Goal: Information Seeking & Learning: Learn about a topic

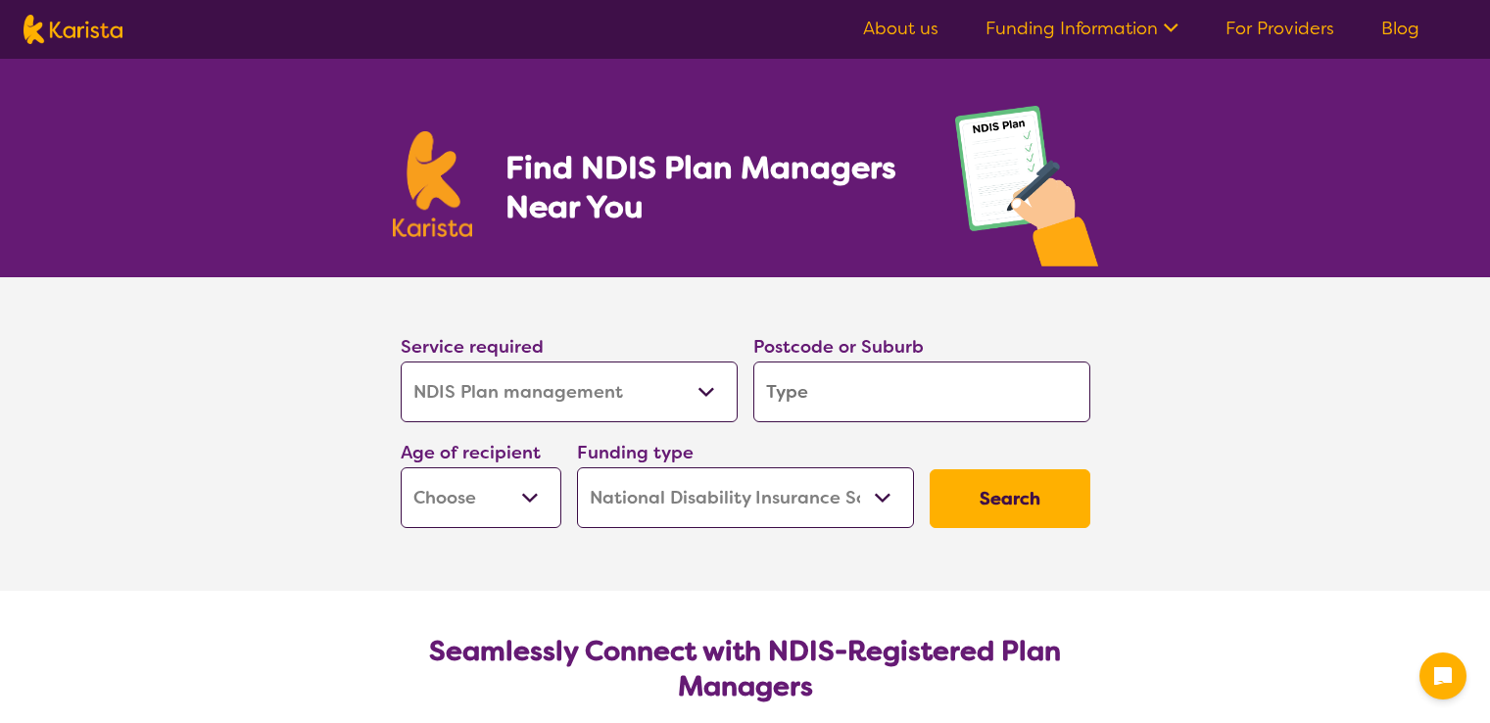
select select "NDIS Plan management"
select select "NDIS"
select select "NDIS Plan management"
select select "NDIS"
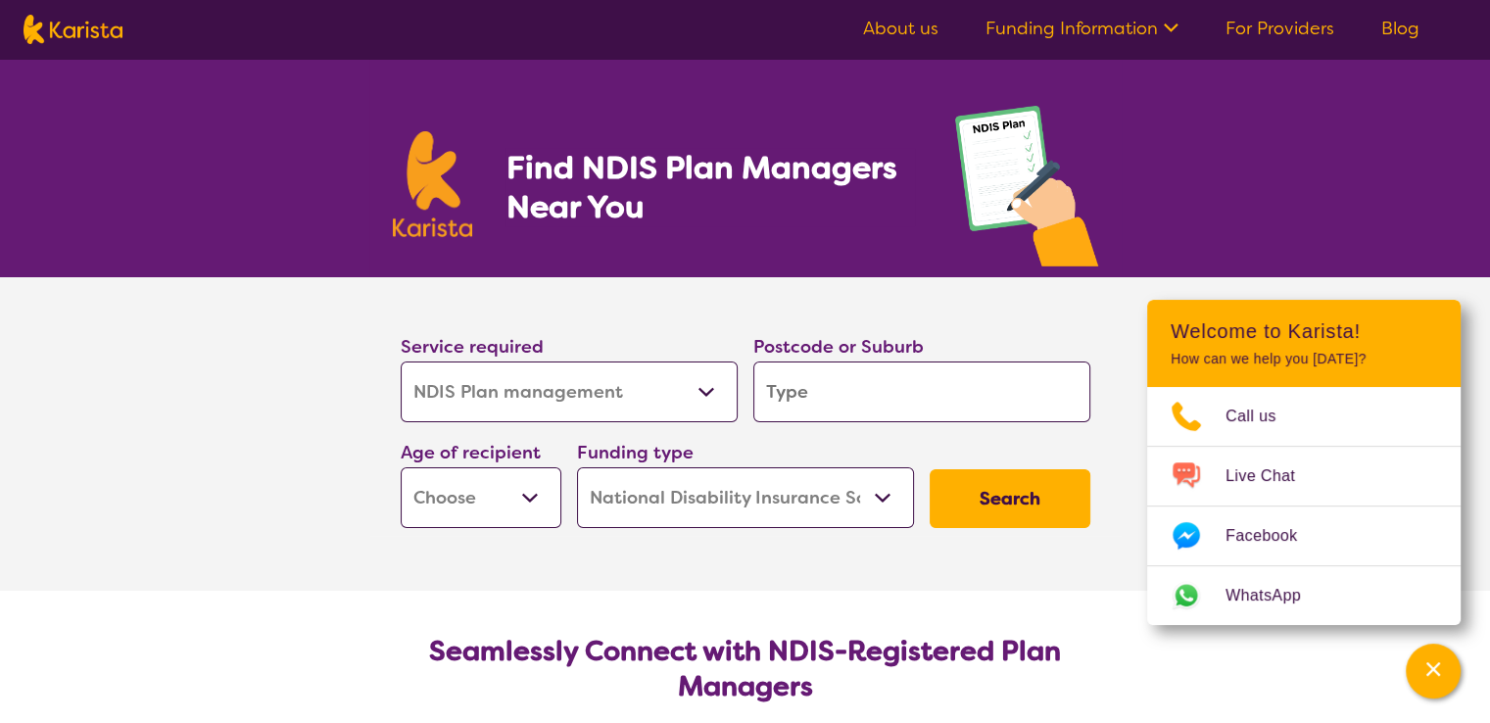
click at [673, 406] on select "Allied Health Assistant Assessment ([MEDICAL_DATA] or [MEDICAL_DATA]) Behaviour…" at bounding box center [569, 391] width 337 height 61
select select "Psychosocial Recovery Coach"
click at [401, 361] on select "Allied Health Assistant Assessment ([MEDICAL_DATA] or [MEDICAL_DATA]) Behaviour…" at bounding box center [569, 391] width 337 height 61
select select "Psychosocial Recovery Coach"
click at [846, 406] on input "search" at bounding box center [921, 391] width 337 height 61
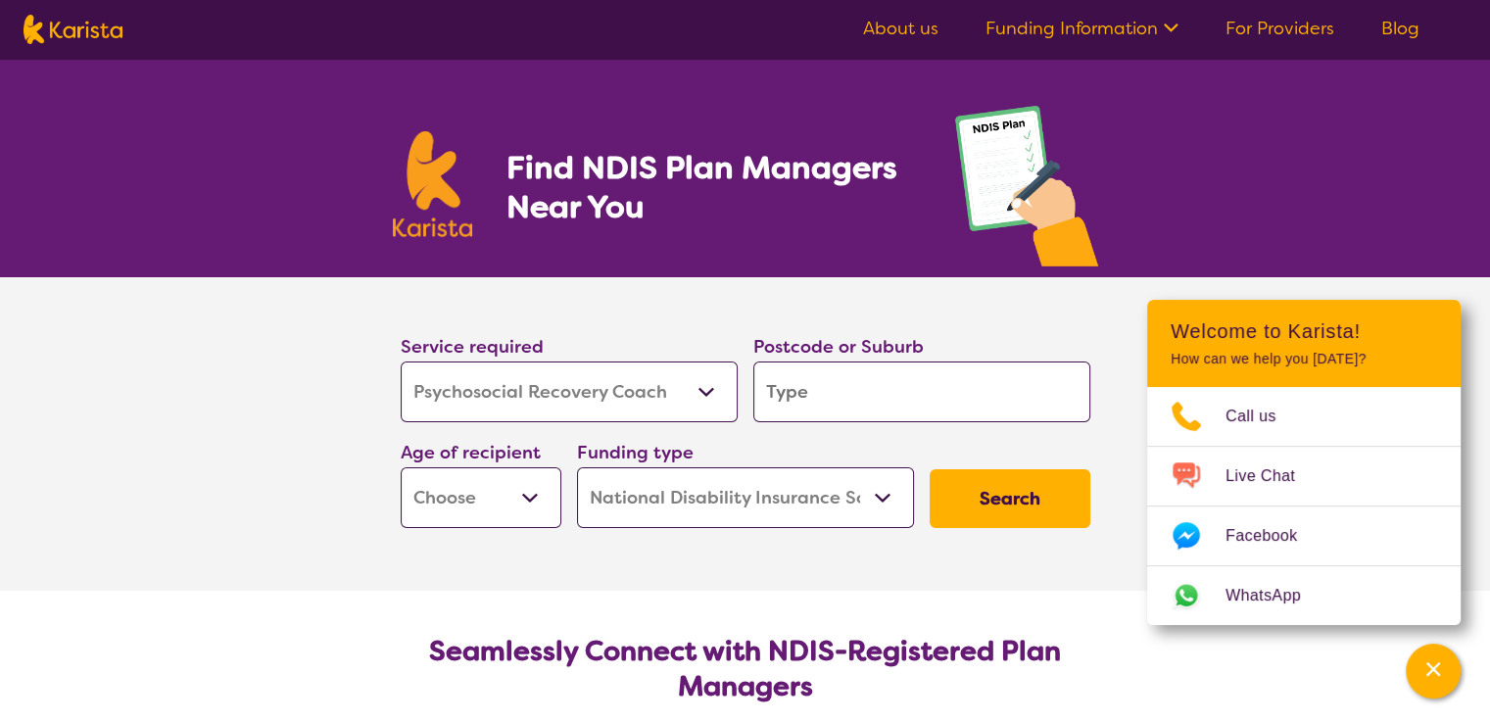
type input "2"
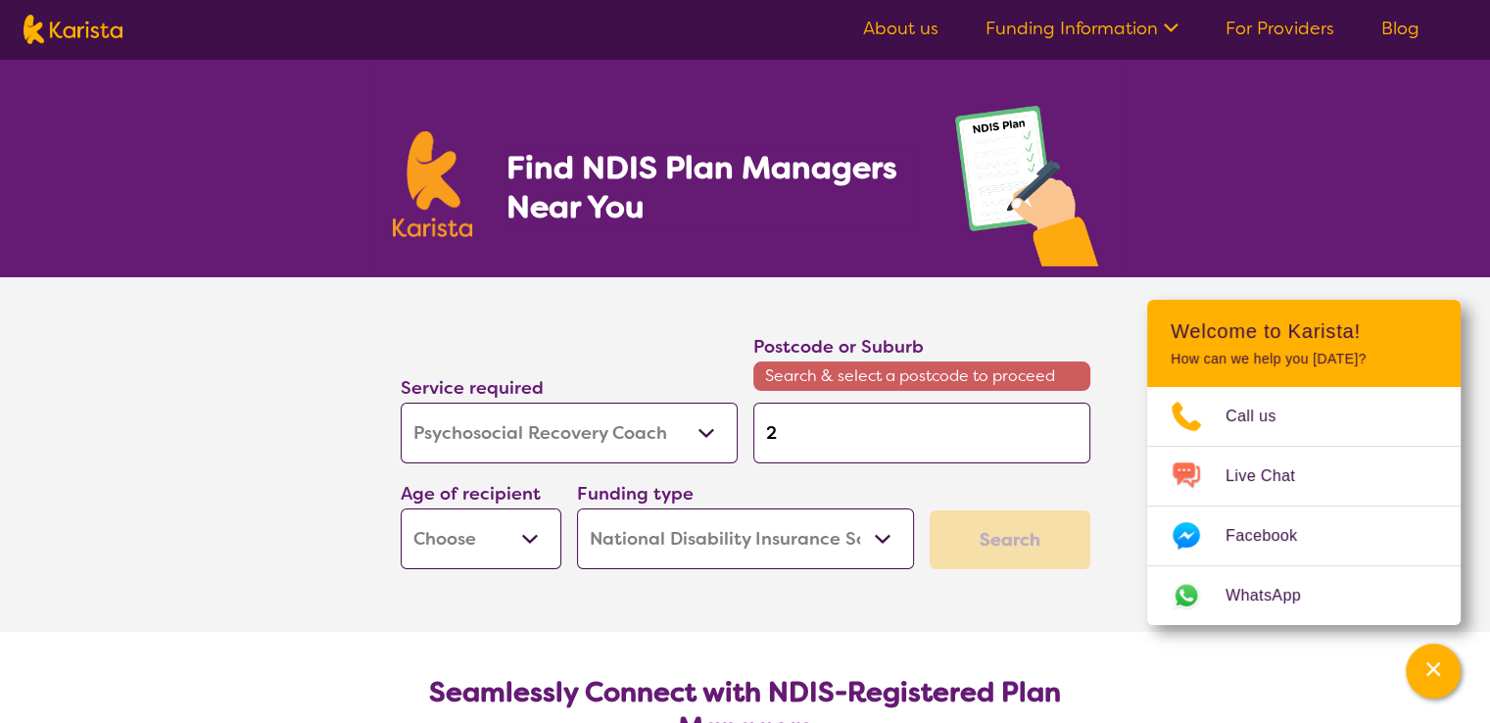
type input "20"
type input "203"
type input "2035"
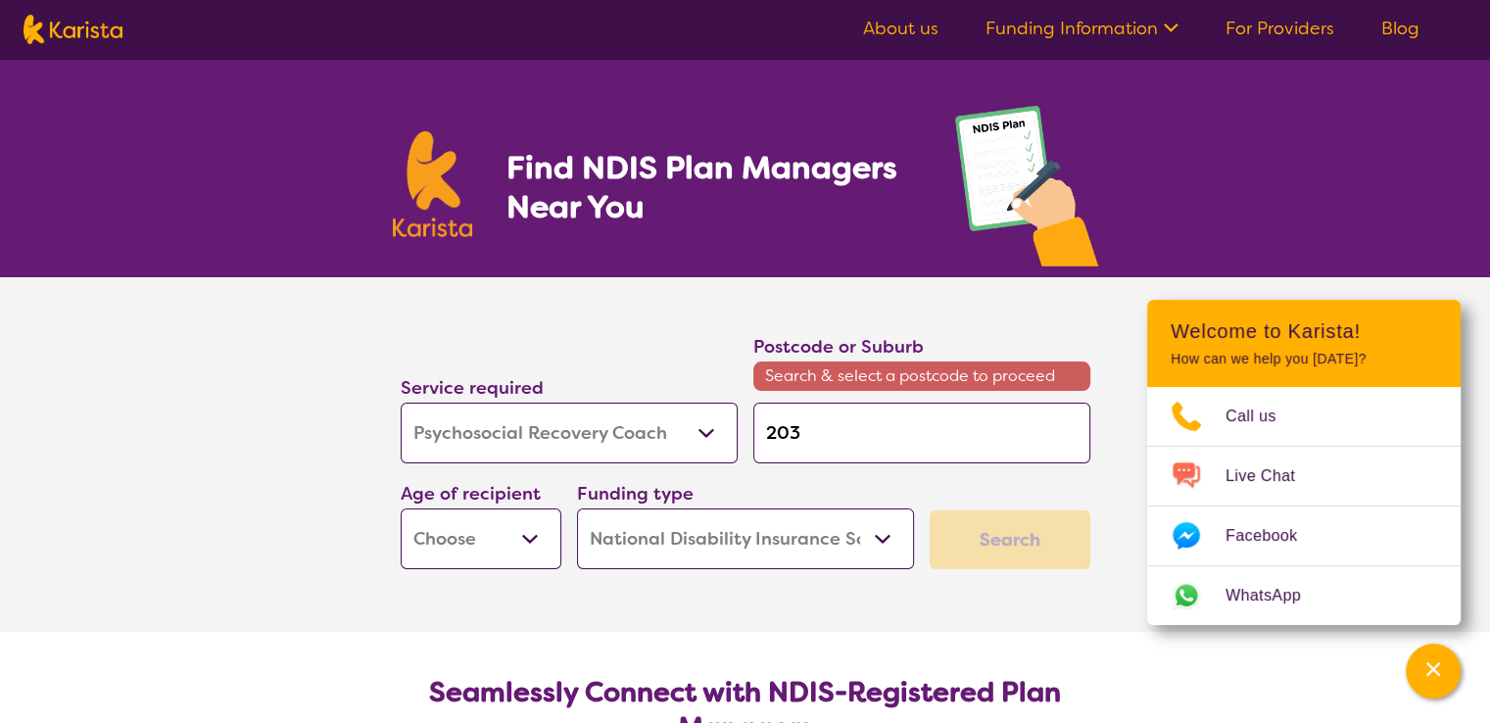
type input "2035"
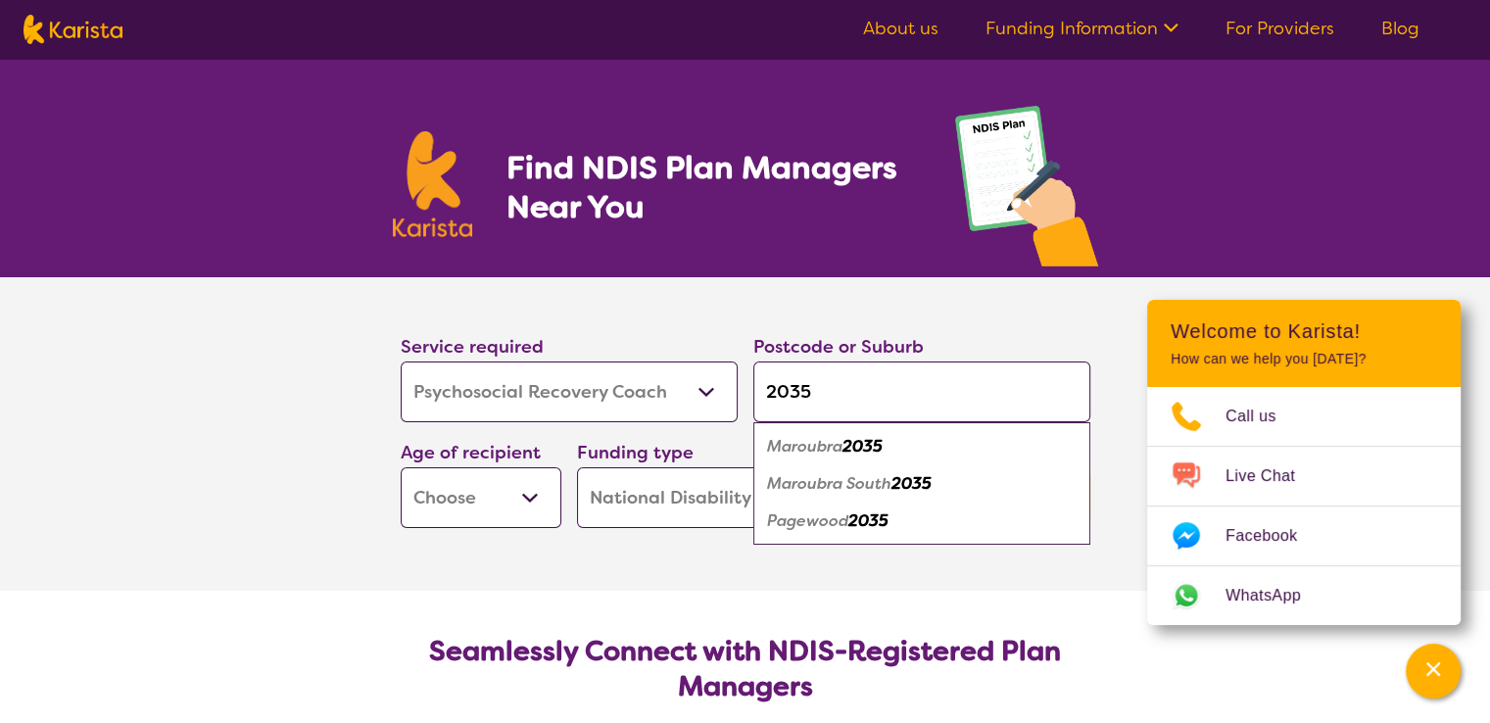
type input "2035"
click at [816, 445] on em "Maroubra" at bounding box center [804, 446] width 75 height 21
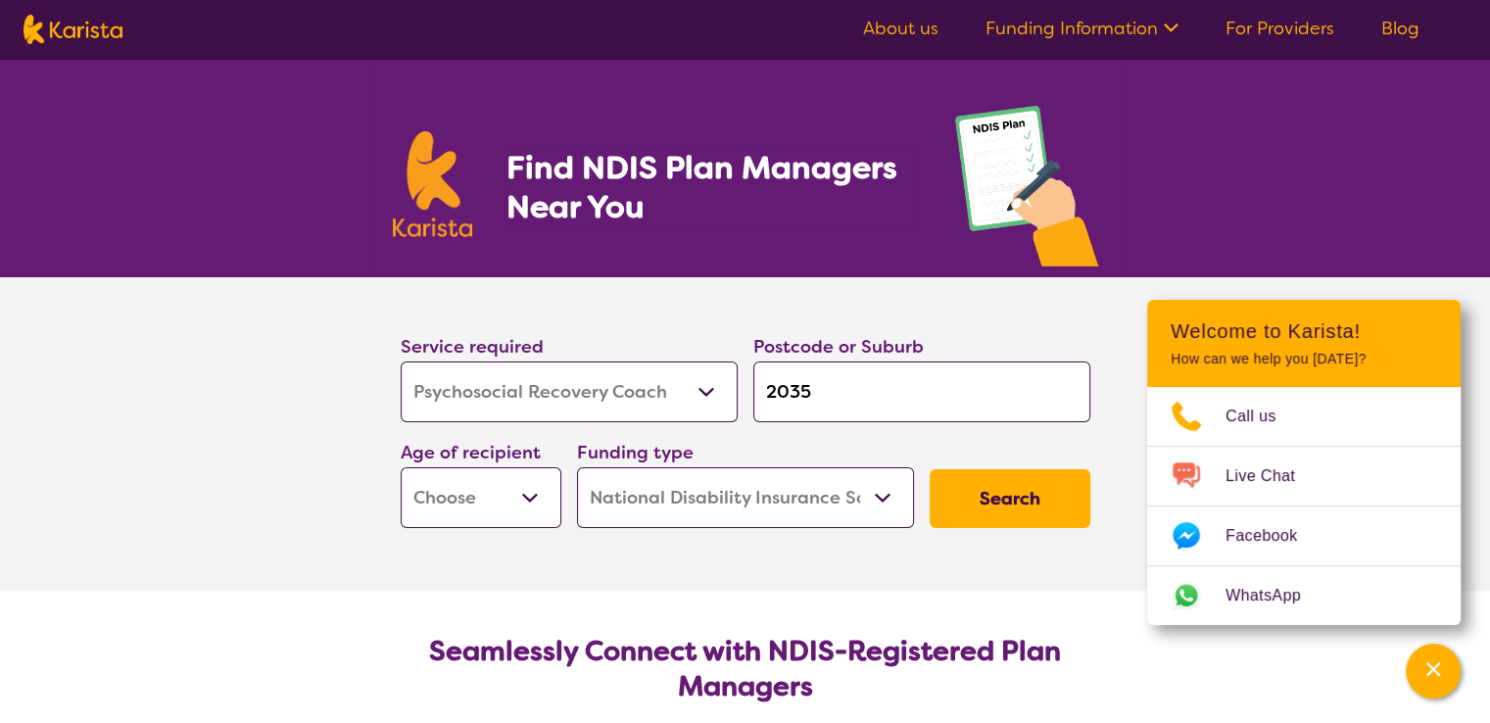
click at [517, 499] on select "Early Childhood - 0 to 9 Child - 10 to 11 Adolescent - 12 to 17 Adult - 18 to 6…" at bounding box center [481, 497] width 161 height 61
select select "AD"
click at [401, 467] on select "Early Childhood - 0 to 9 Child - 10 to 11 Adolescent - 12 to 17 Adult - 18 to 6…" at bounding box center [481, 497] width 161 height 61
select select "AD"
click at [987, 488] on button "Search" at bounding box center [1010, 498] width 161 height 59
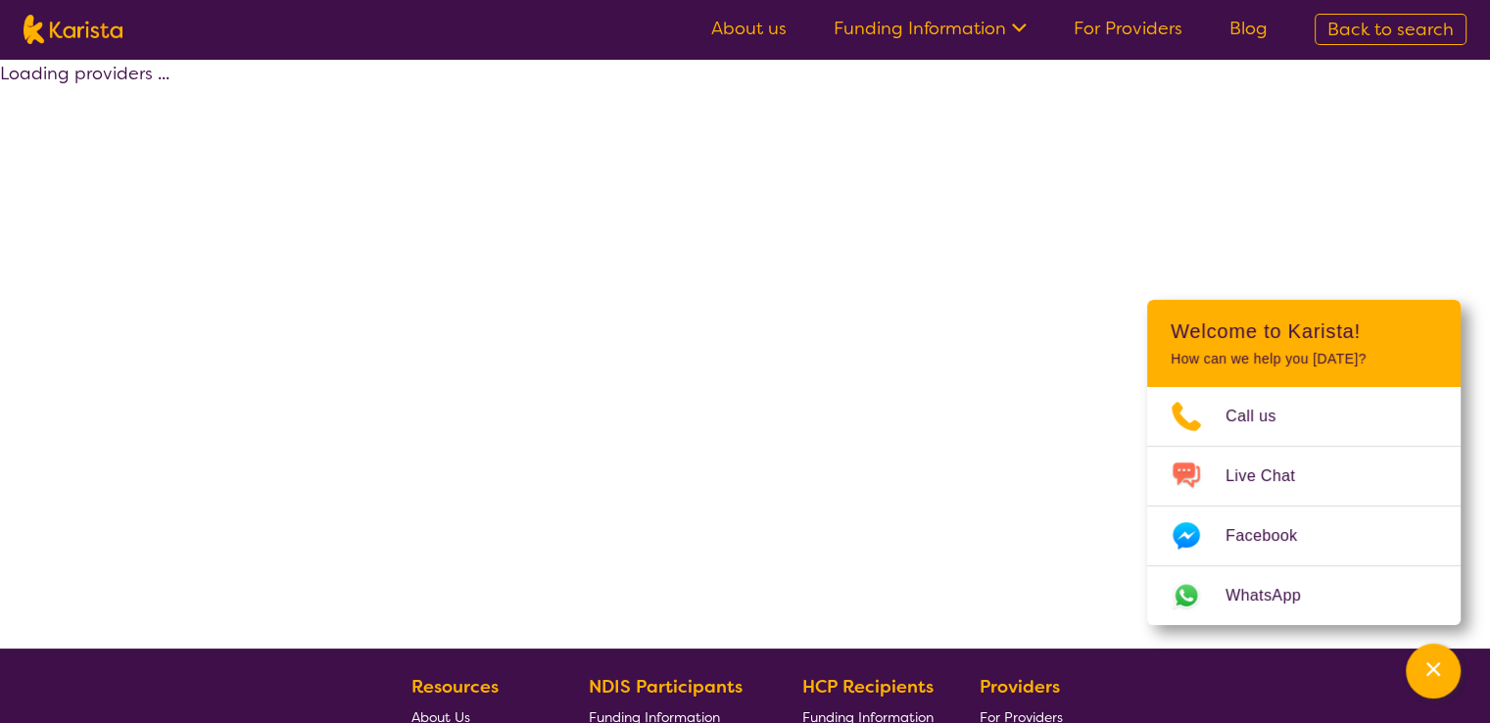
select select "NDIS"
select select "Psychosocial Recovery Coach"
select select "AD"
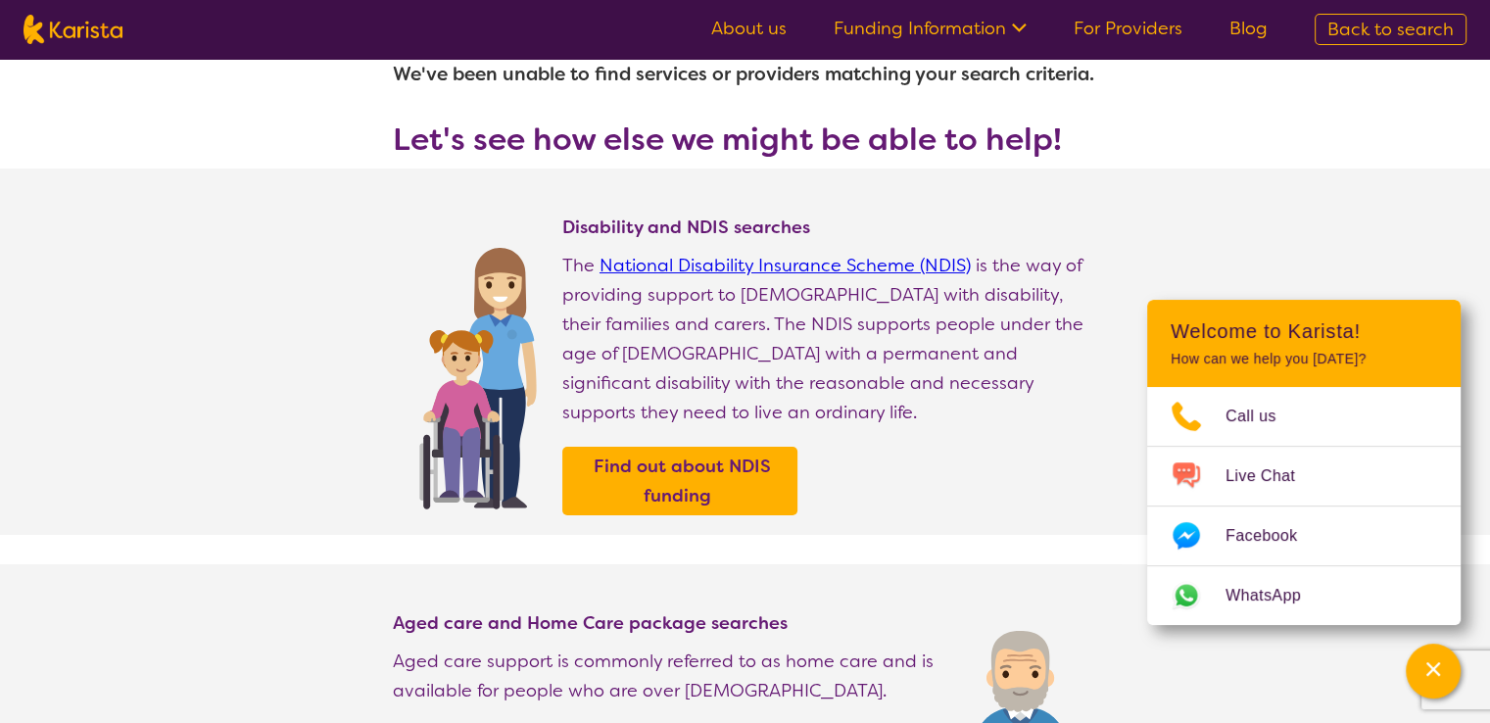
scroll to position [43, 0]
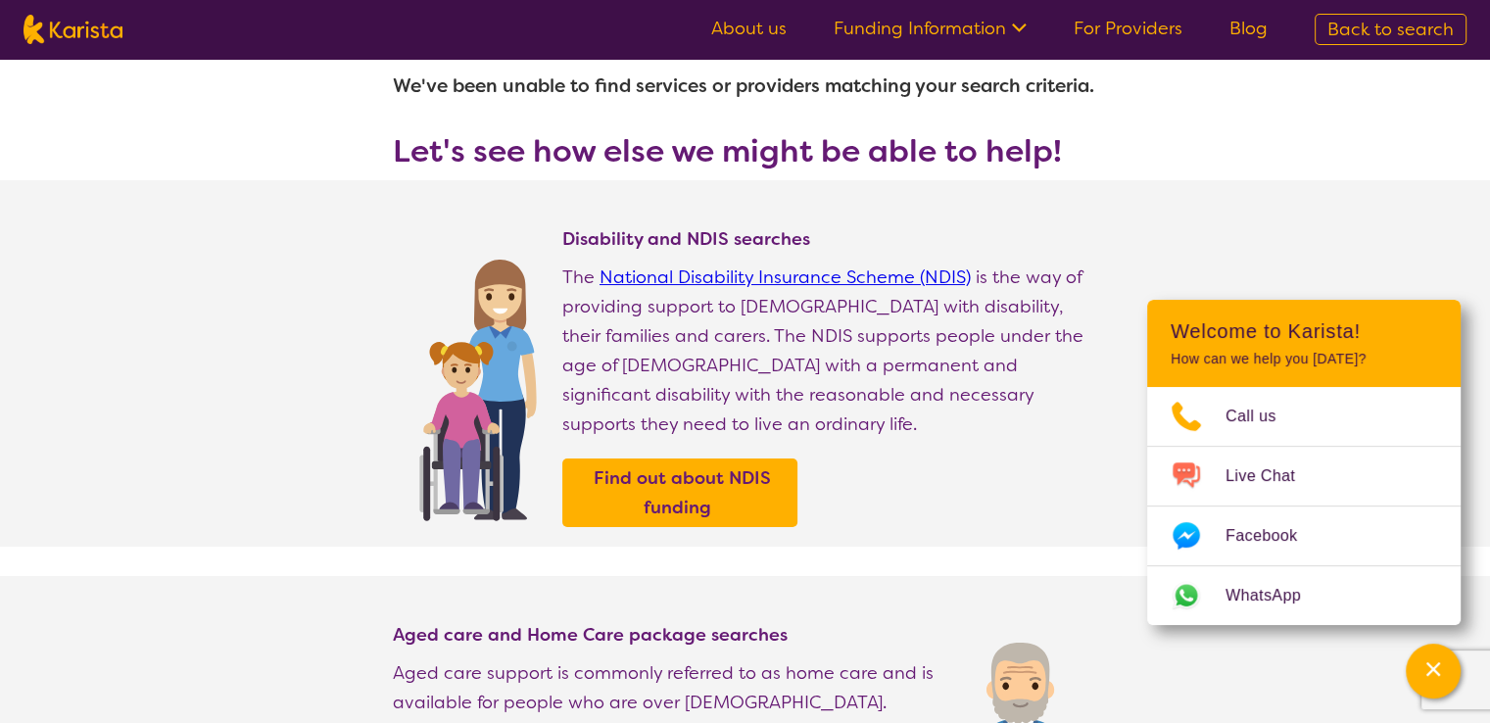
select select "NDIS Plan management"
select select "AD"
select select "NDIS"
select select "NDIS Plan management"
select select "AD"
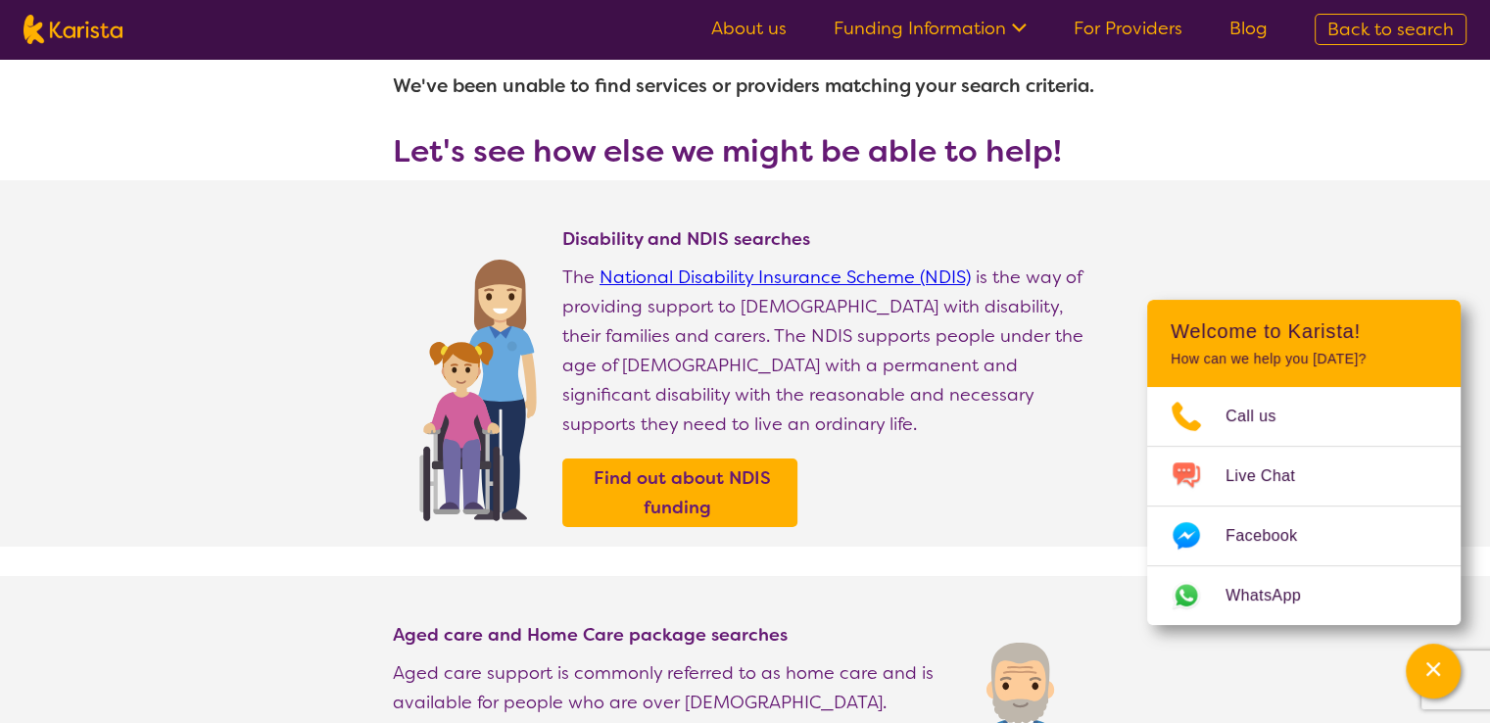
select select "NDIS"
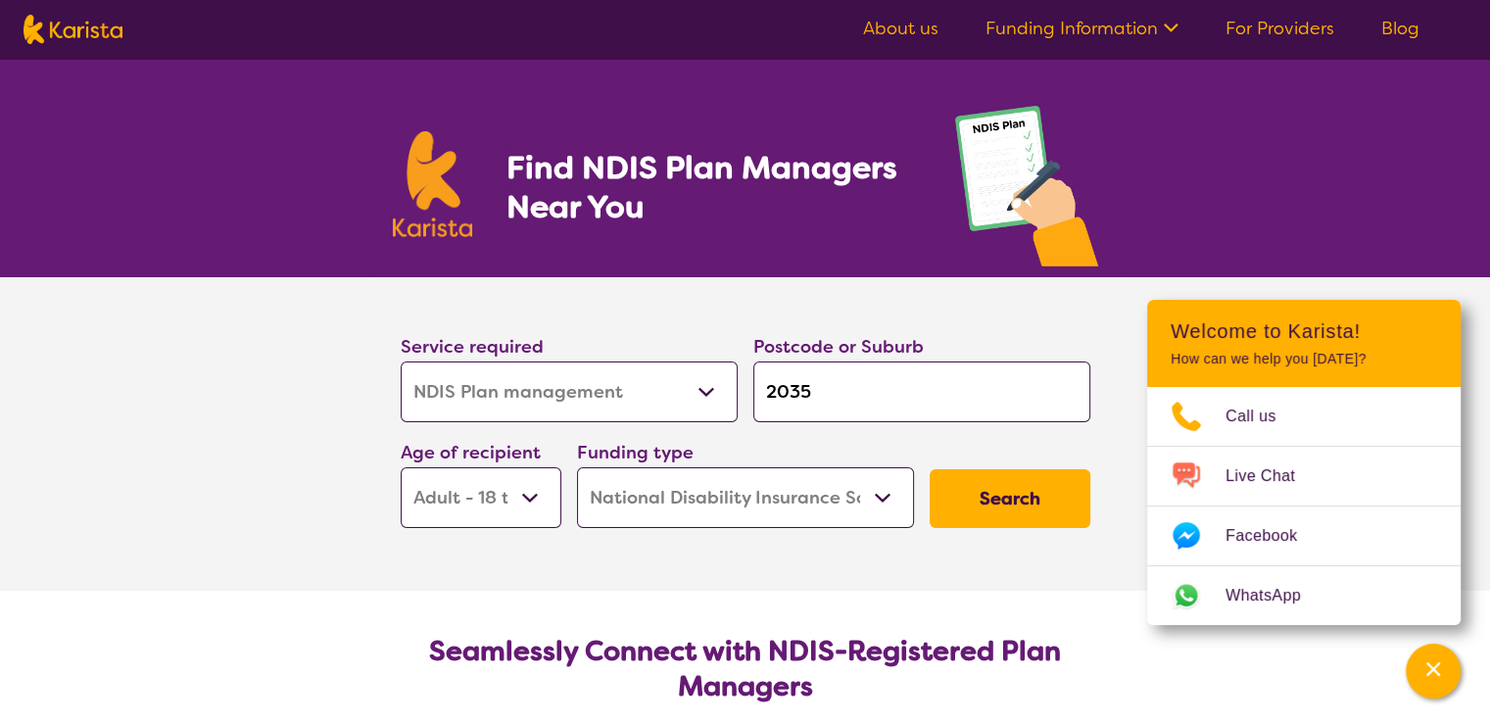
click at [849, 390] on input "2035" at bounding box center [921, 391] width 337 height 61
type input "203"
type input "20"
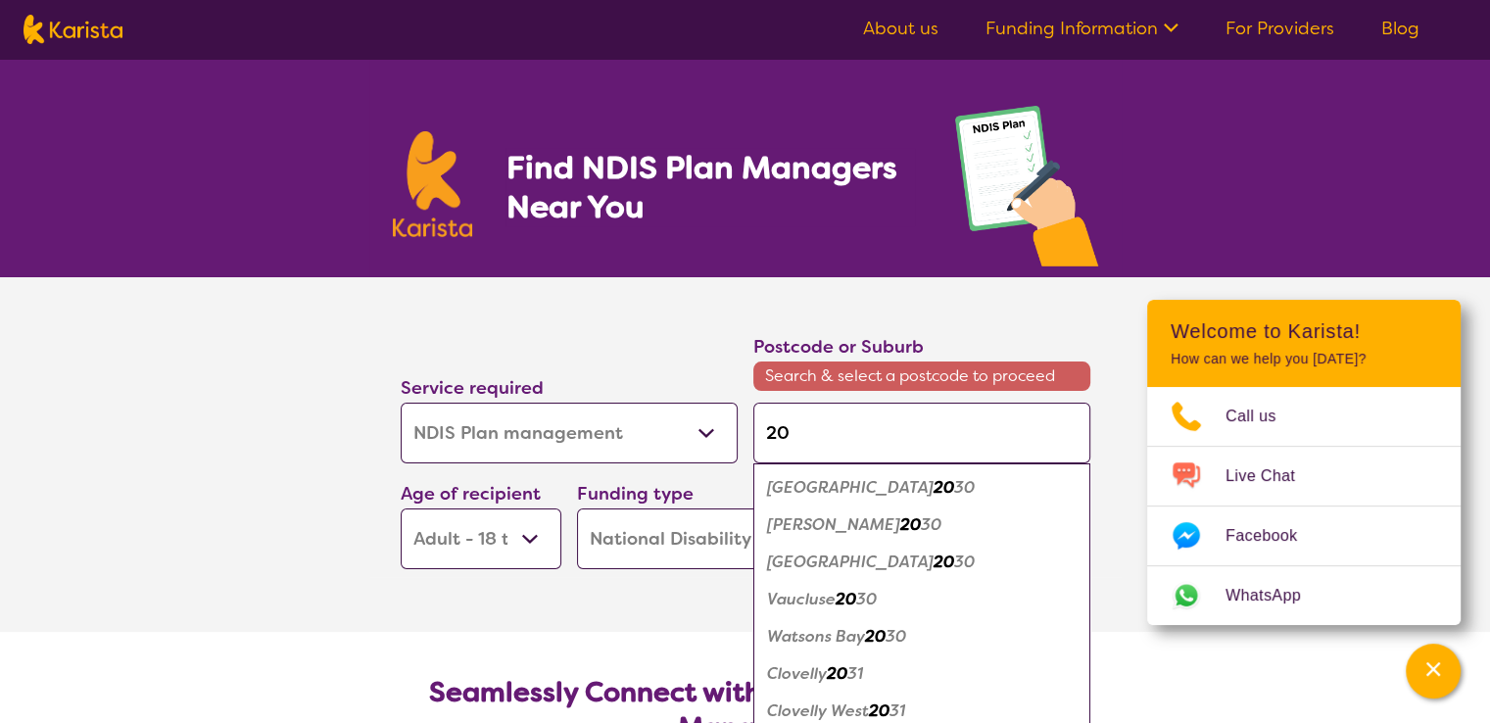
type input "200"
type input "2000"
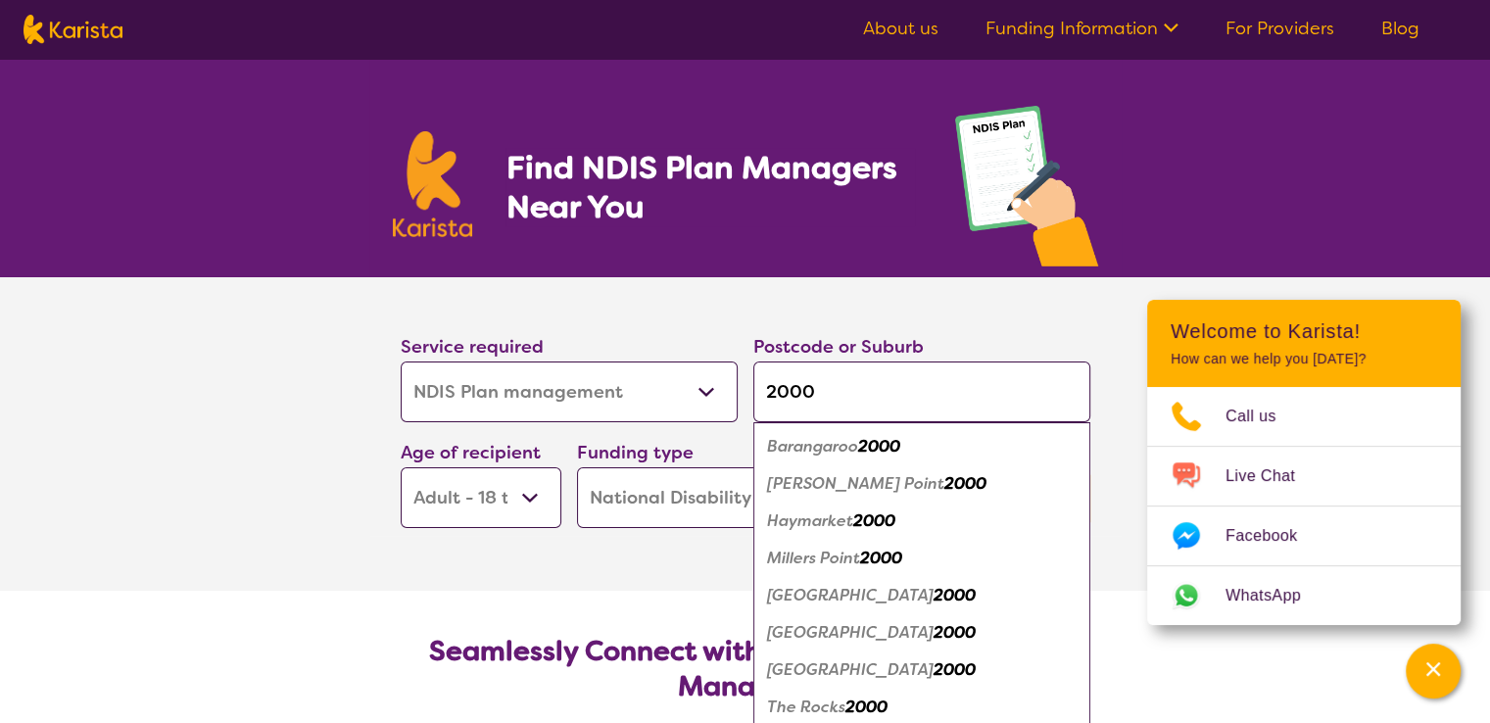
type input "2000"
click at [857, 526] on em "2000" at bounding box center [874, 520] width 42 height 21
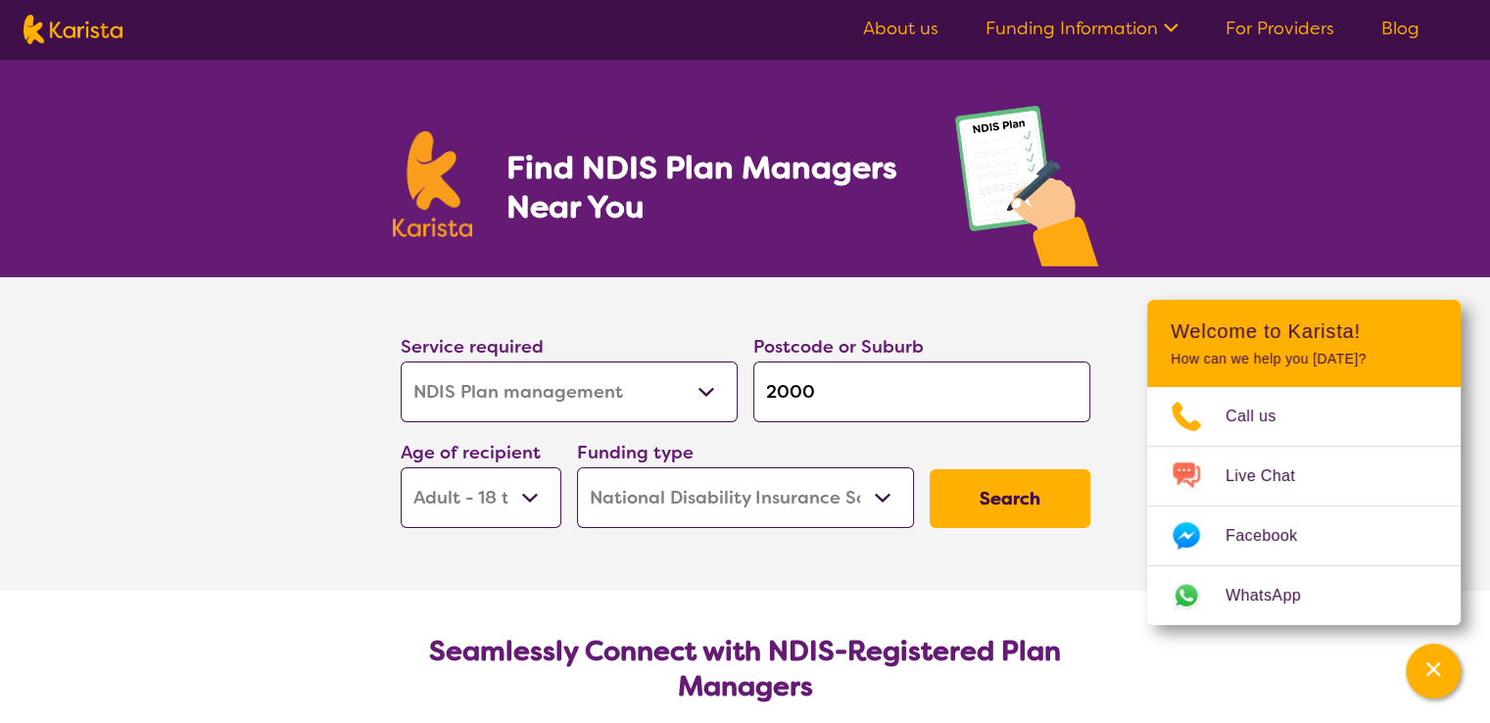
click at [1011, 513] on button "Search" at bounding box center [1010, 498] width 161 height 59
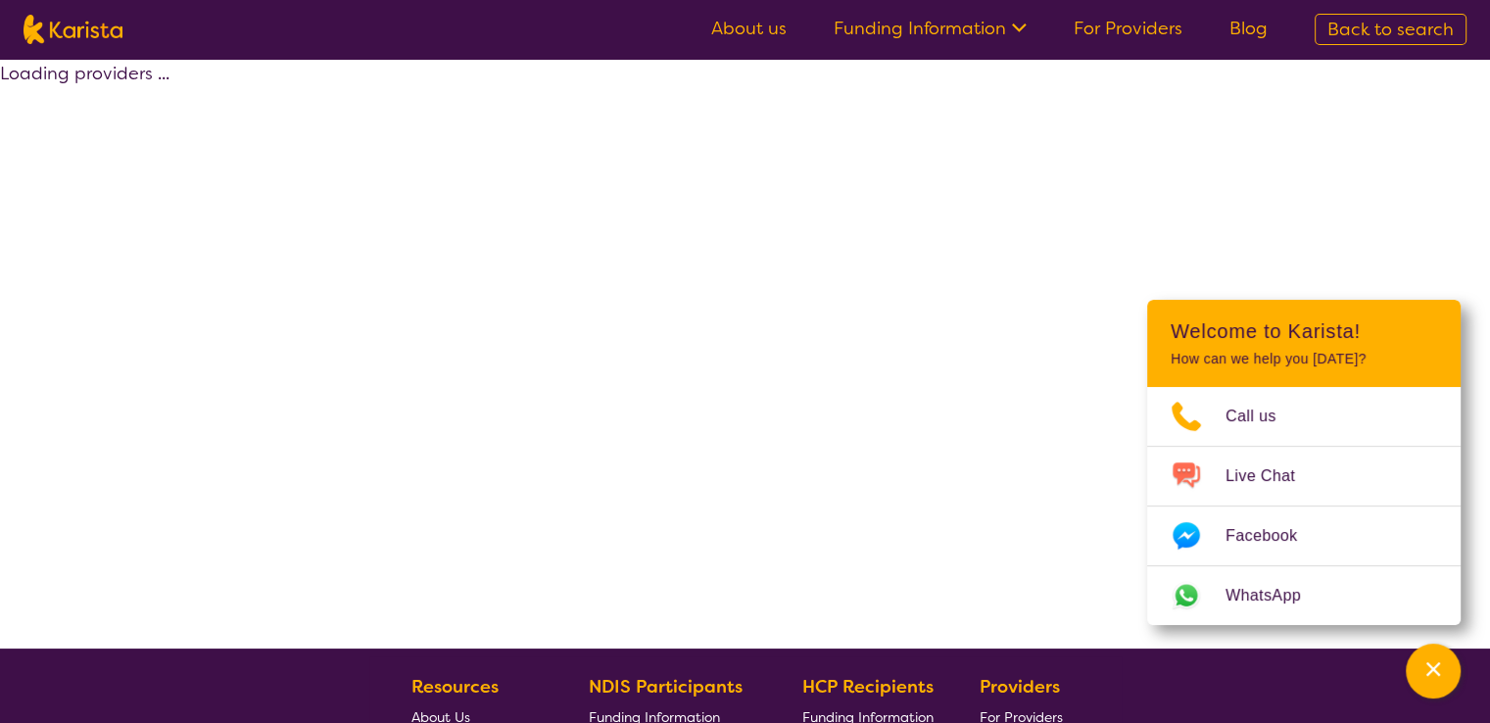
select select "by_score"
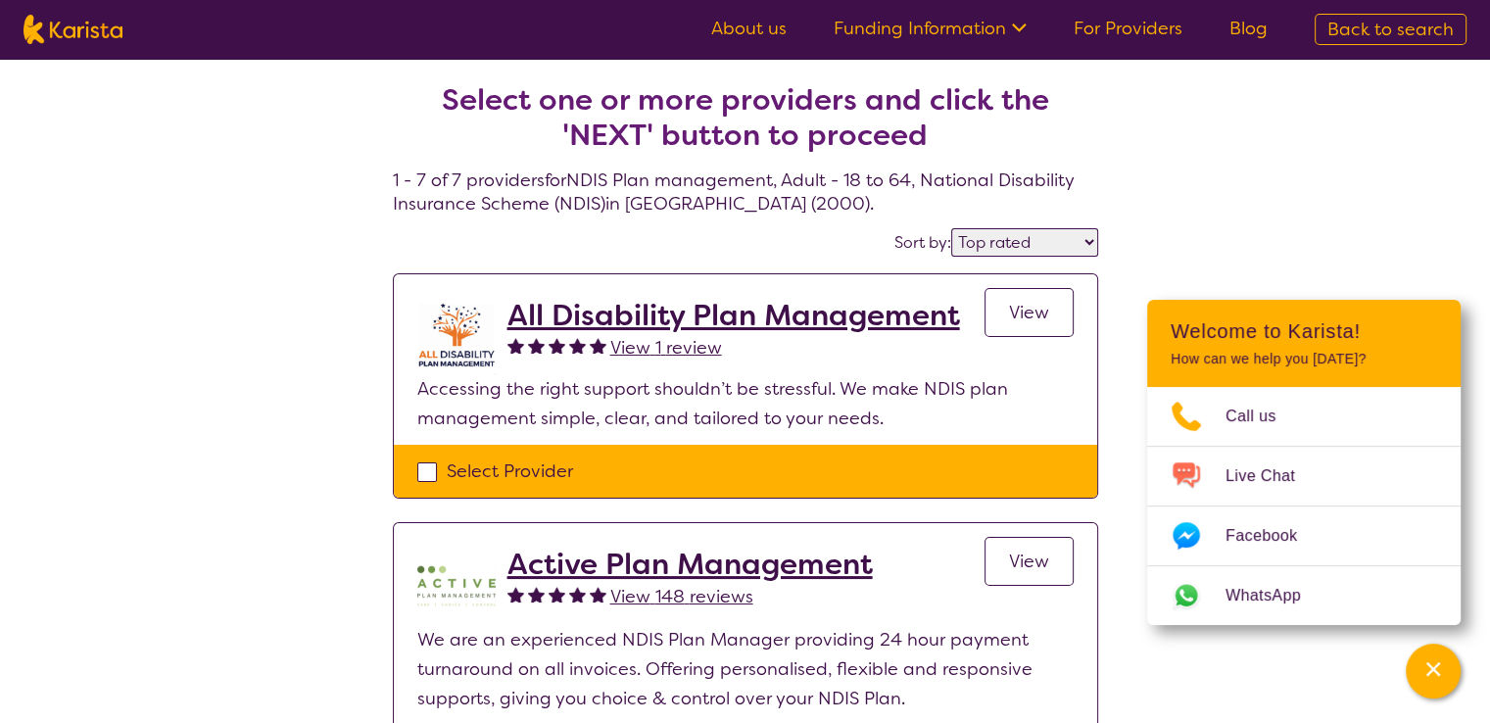
select select "NDIS Plan management"
select select "AD"
select select "NDIS"
select select "NDIS Plan management"
select select "AD"
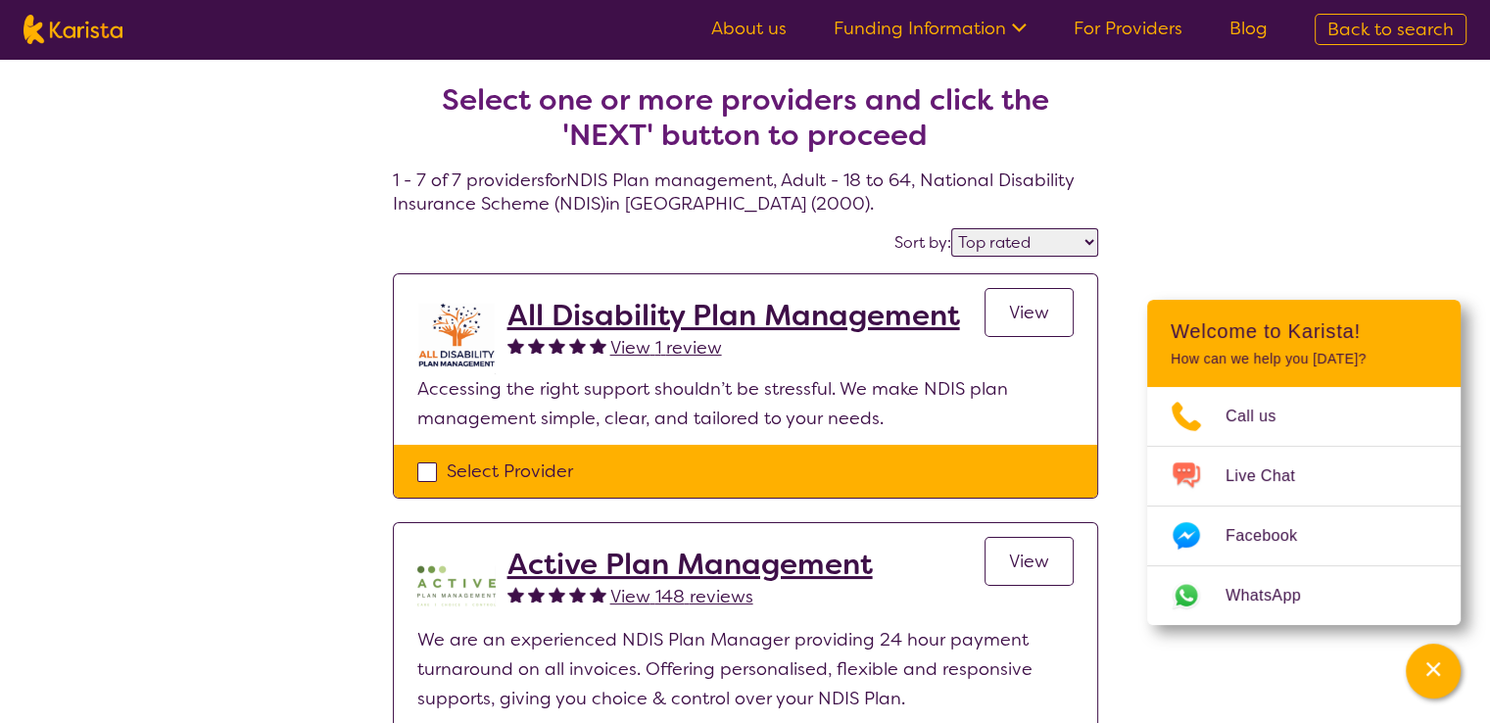
select select "NDIS"
